Goal: Transaction & Acquisition: Purchase product/service

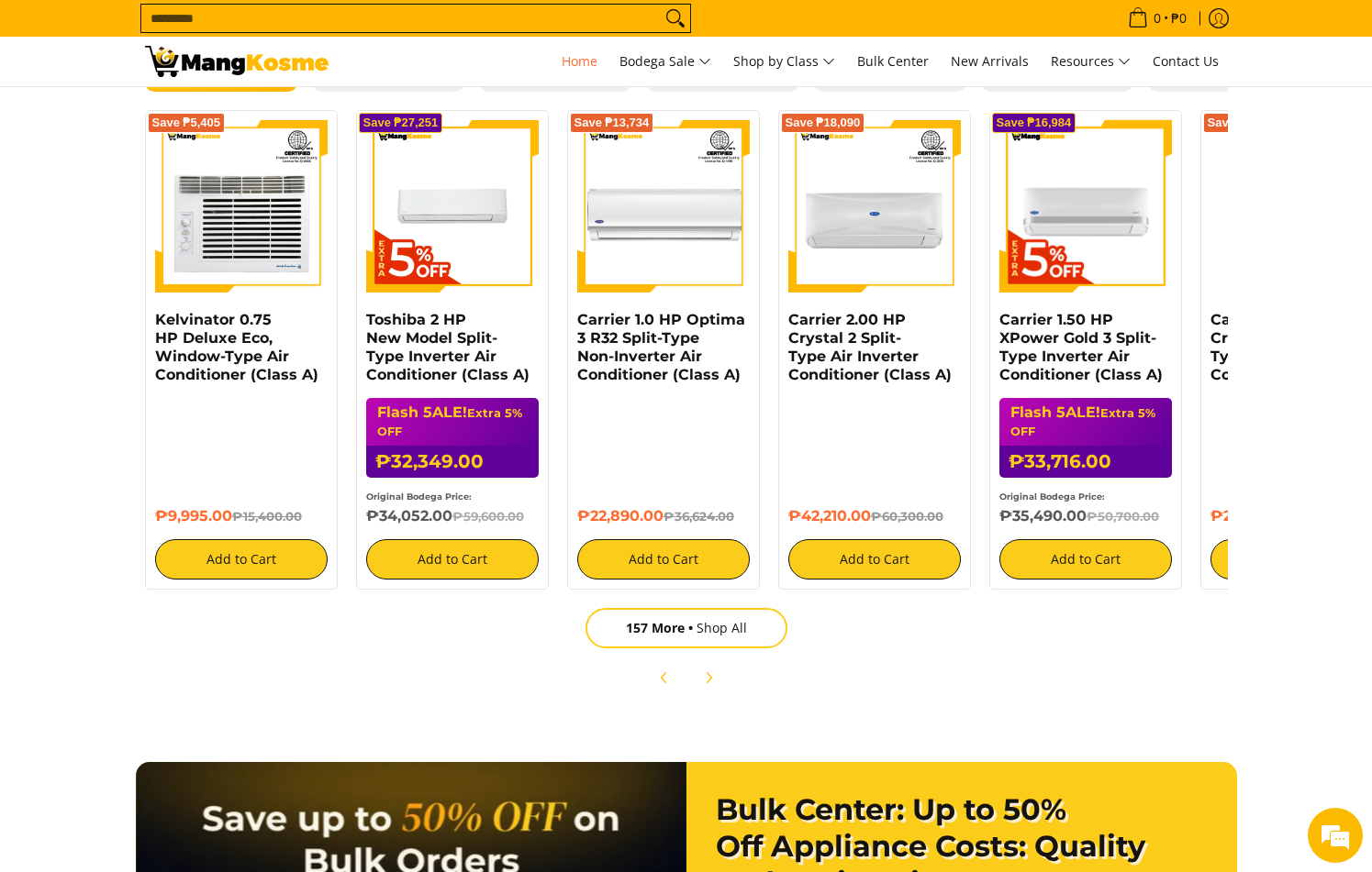
scroll to position [0, 730]
click at [719, 681] on button "Next" at bounding box center [709, 678] width 40 height 40
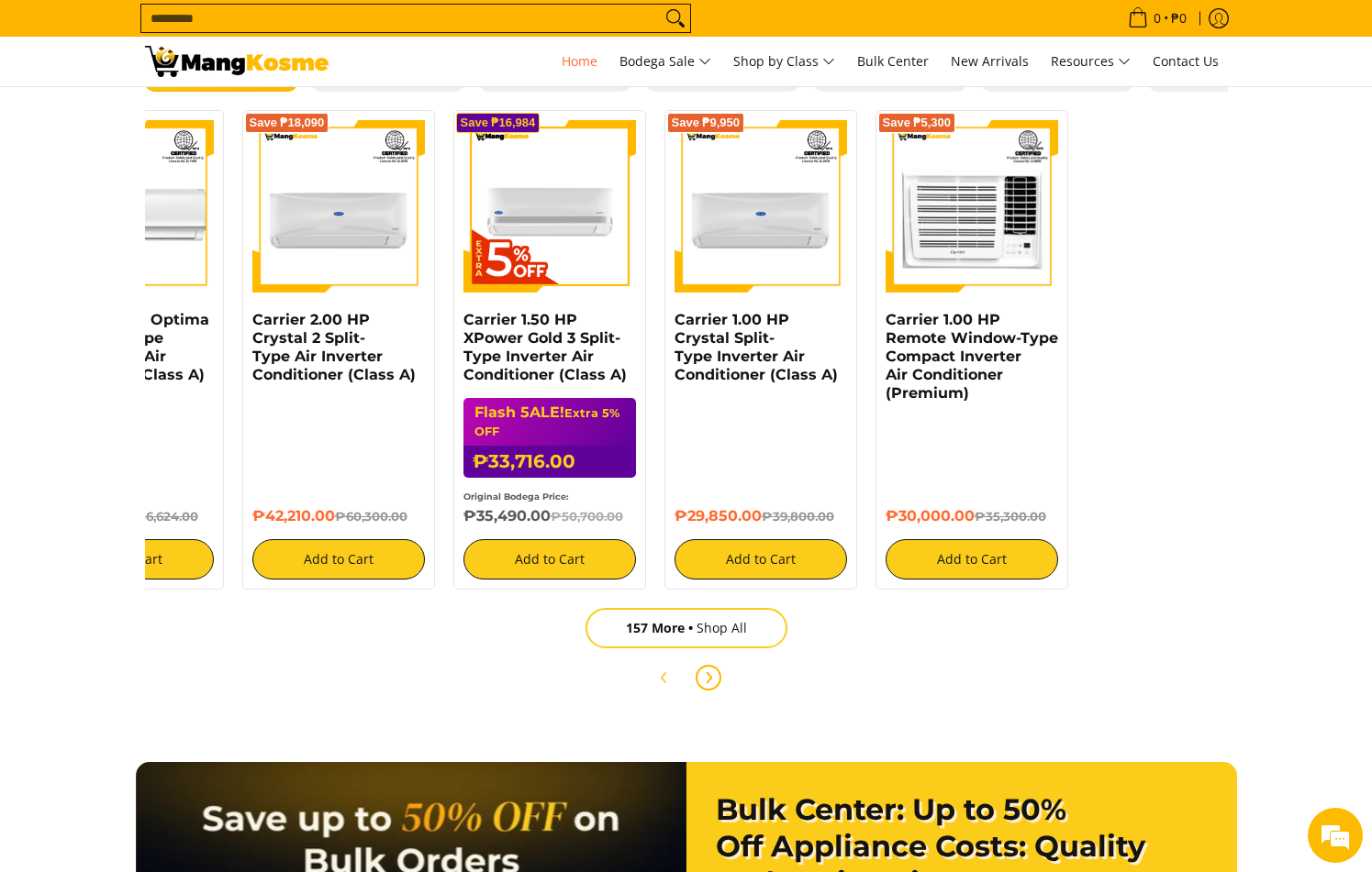
scroll to position [0, 612]
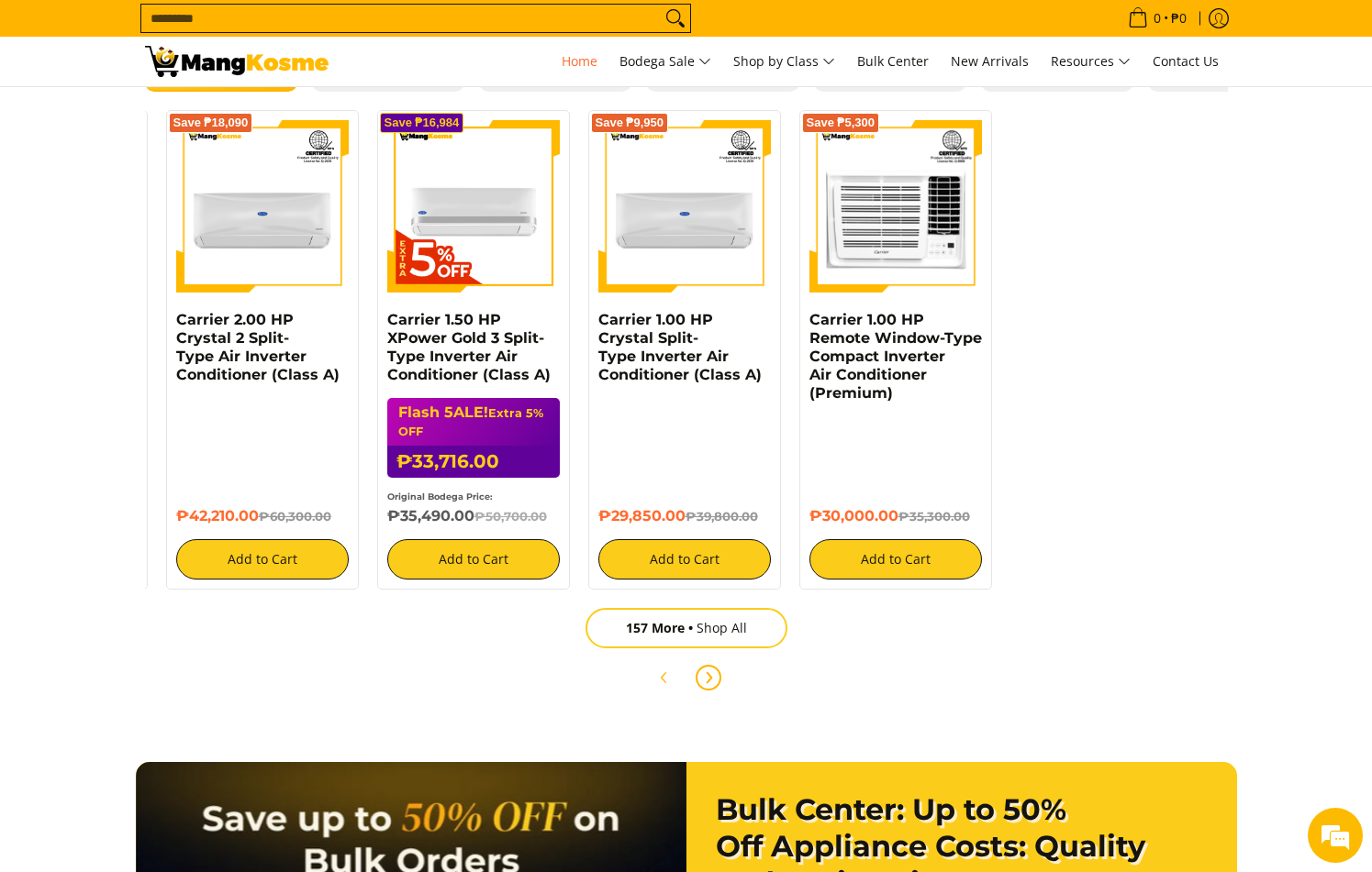
click at [719, 681] on button "Next" at bounding box center [709, 678] width 40 height 40
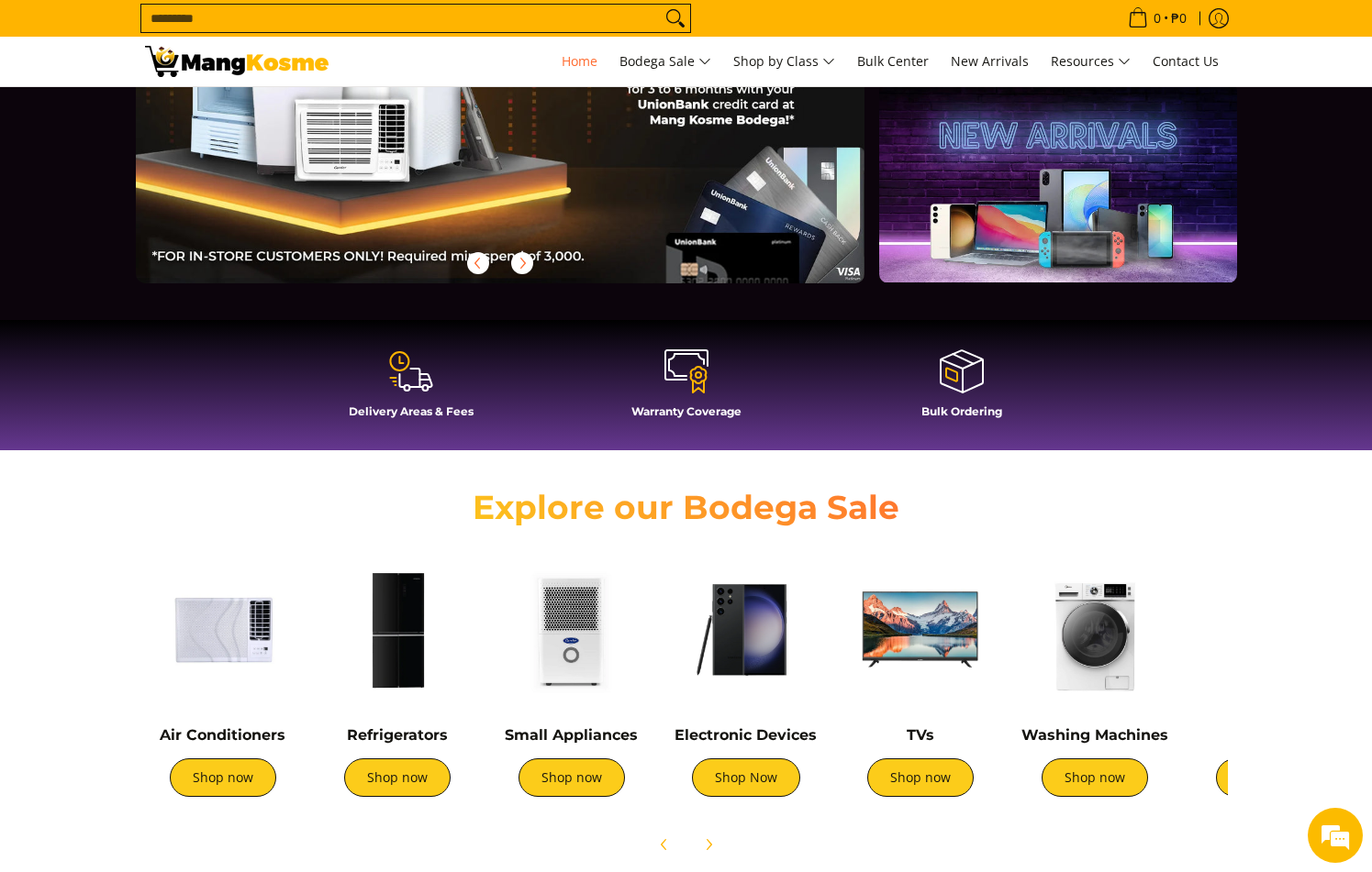
scroll to position [459, 0]
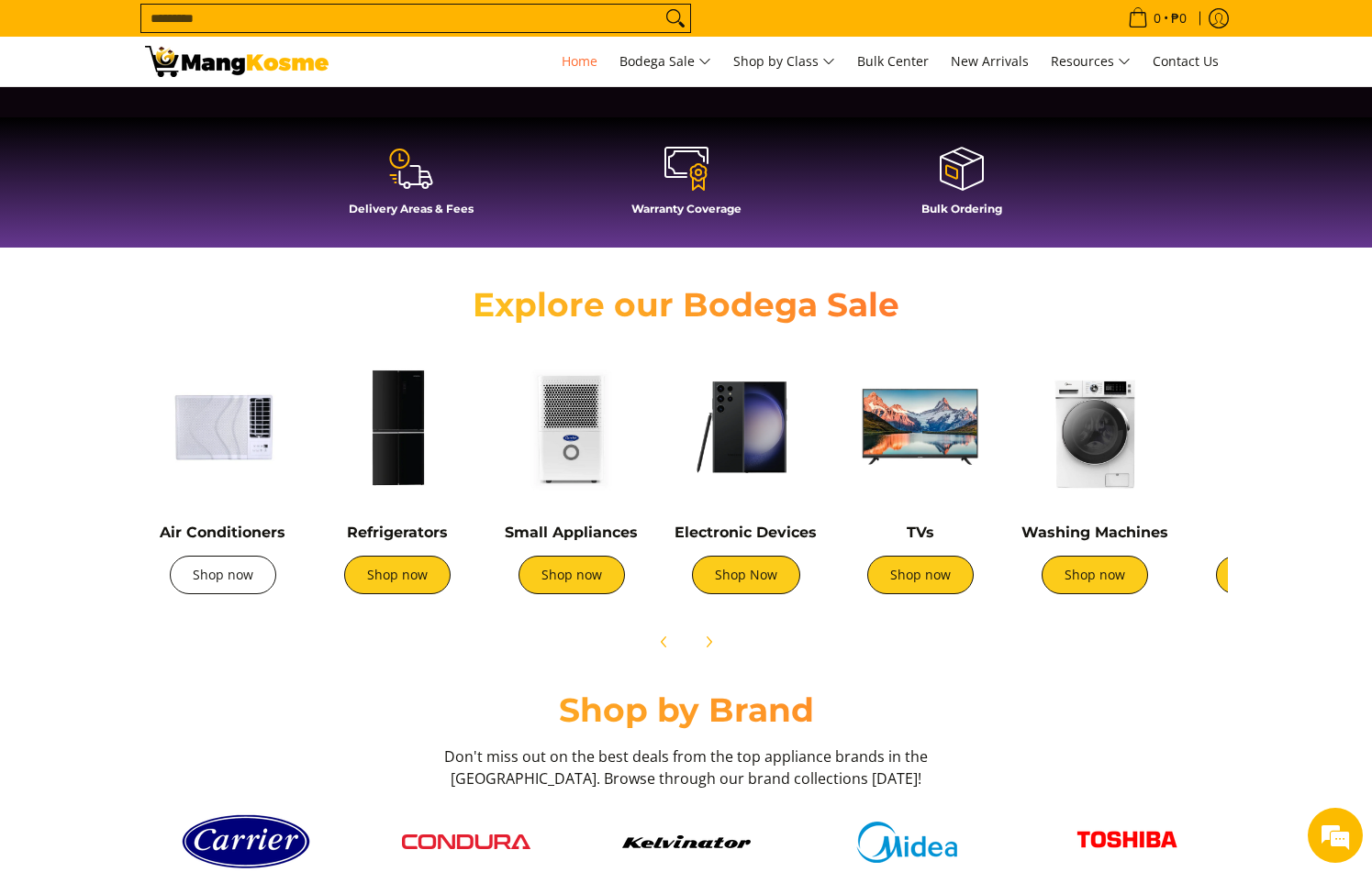
click at [231, 577] on link "Shop now" at bounding box center [222, 576] width 107 height 38
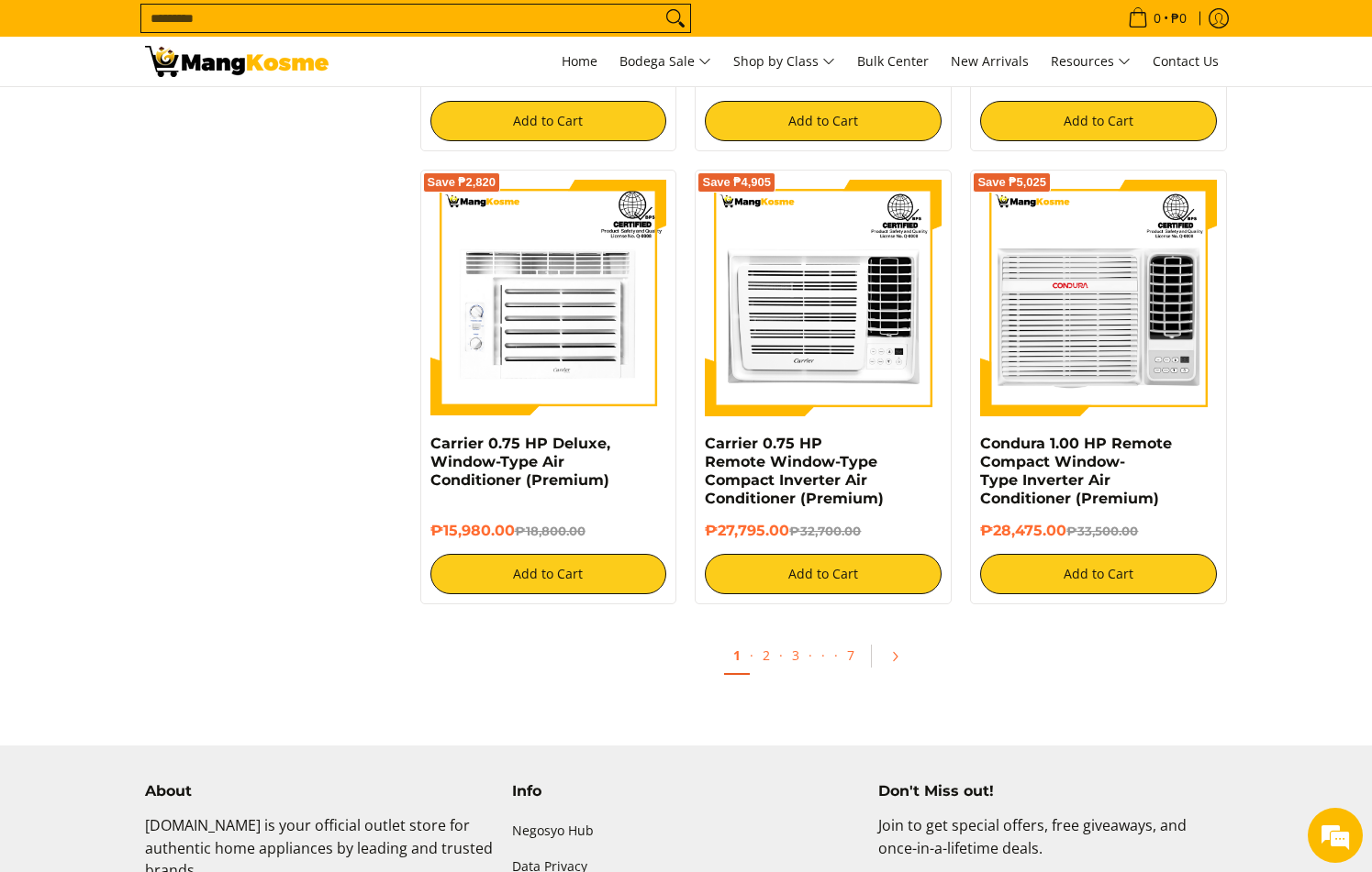
scroll to position [3670, 0]
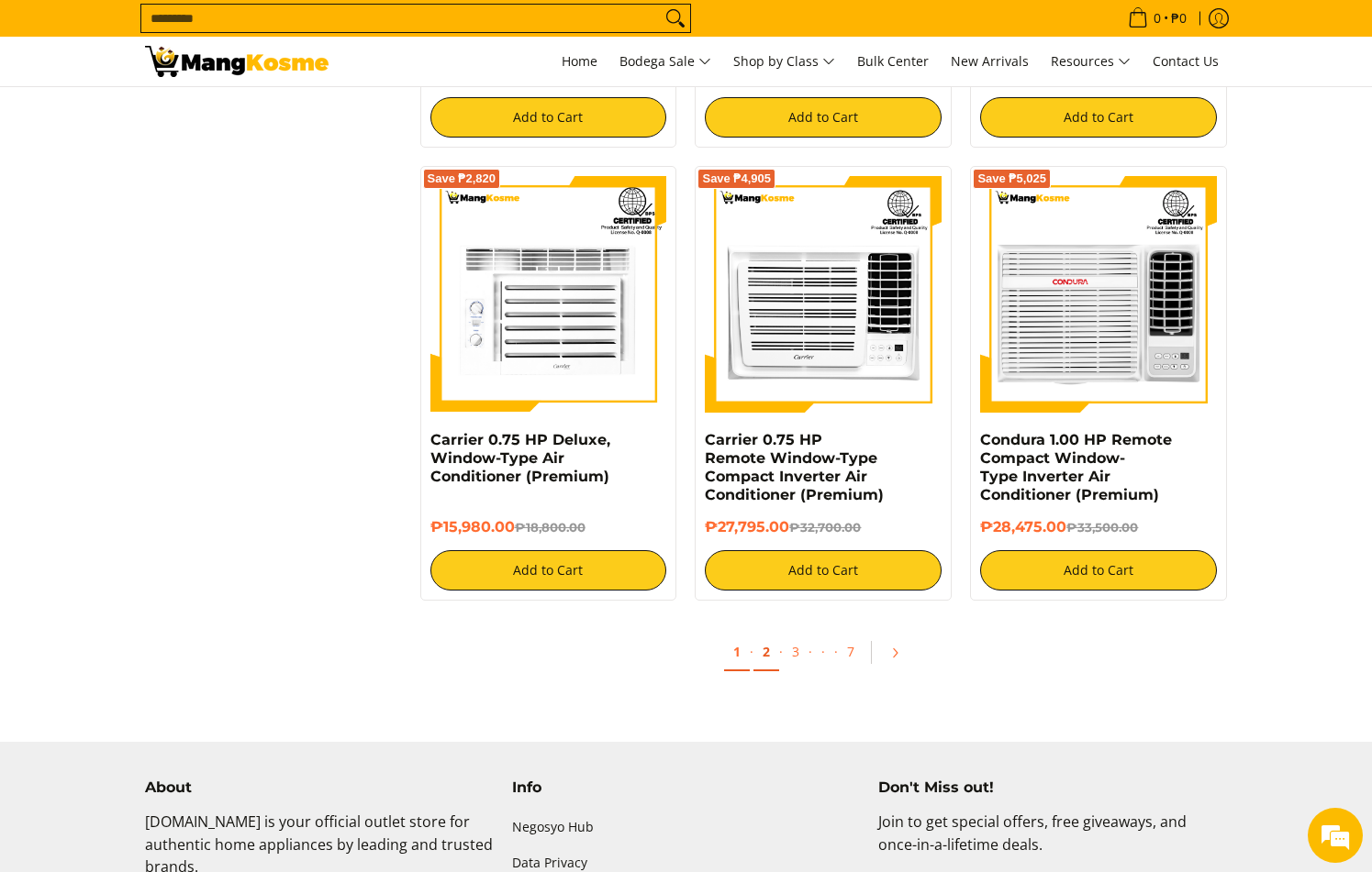
click at [768, 656] on link "2" at bounding box center [766, 653] width 26 height 38
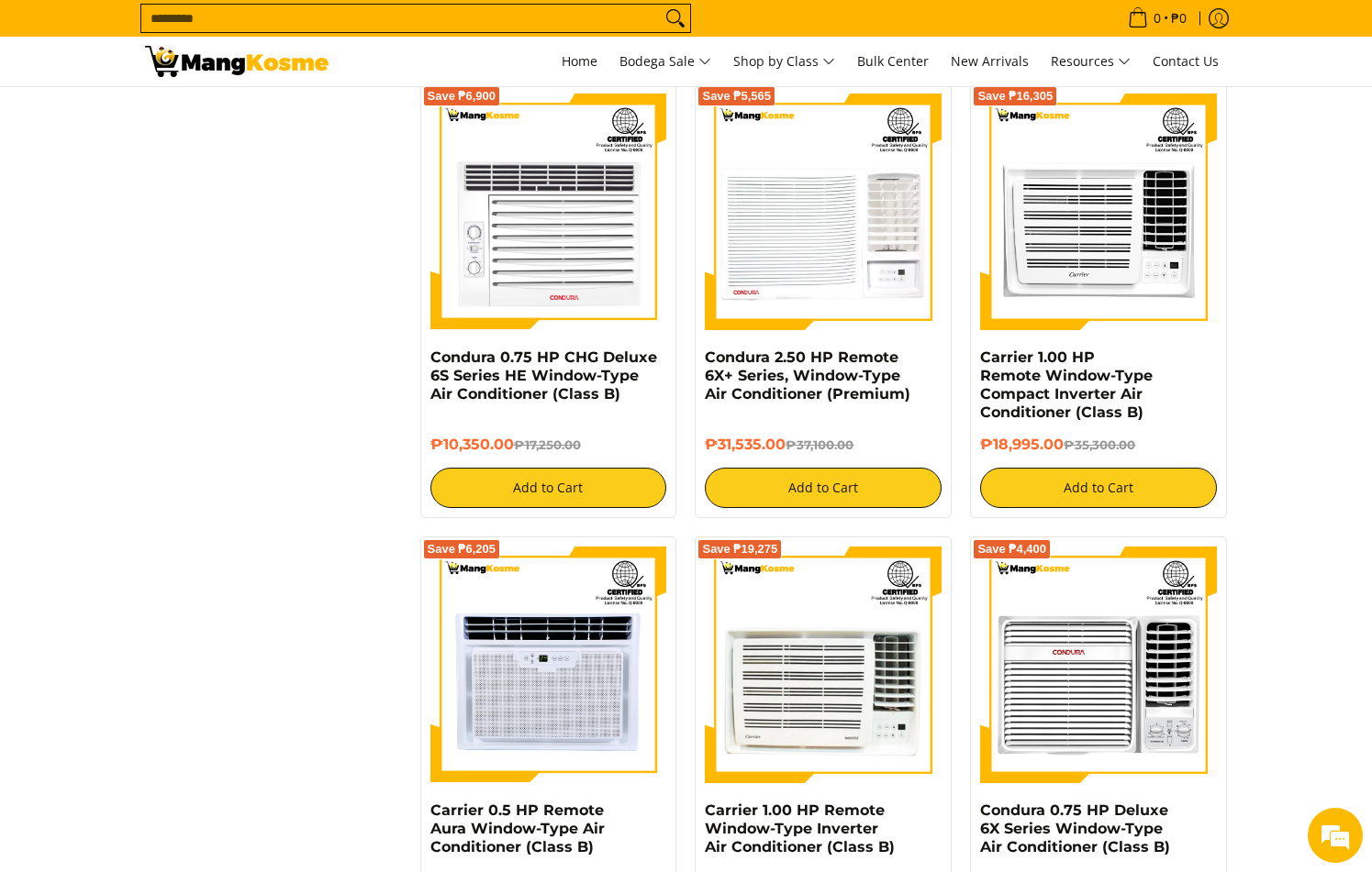
scroll to position [2844, 0]
